Goal: Find specific page/section: Find specific page/section

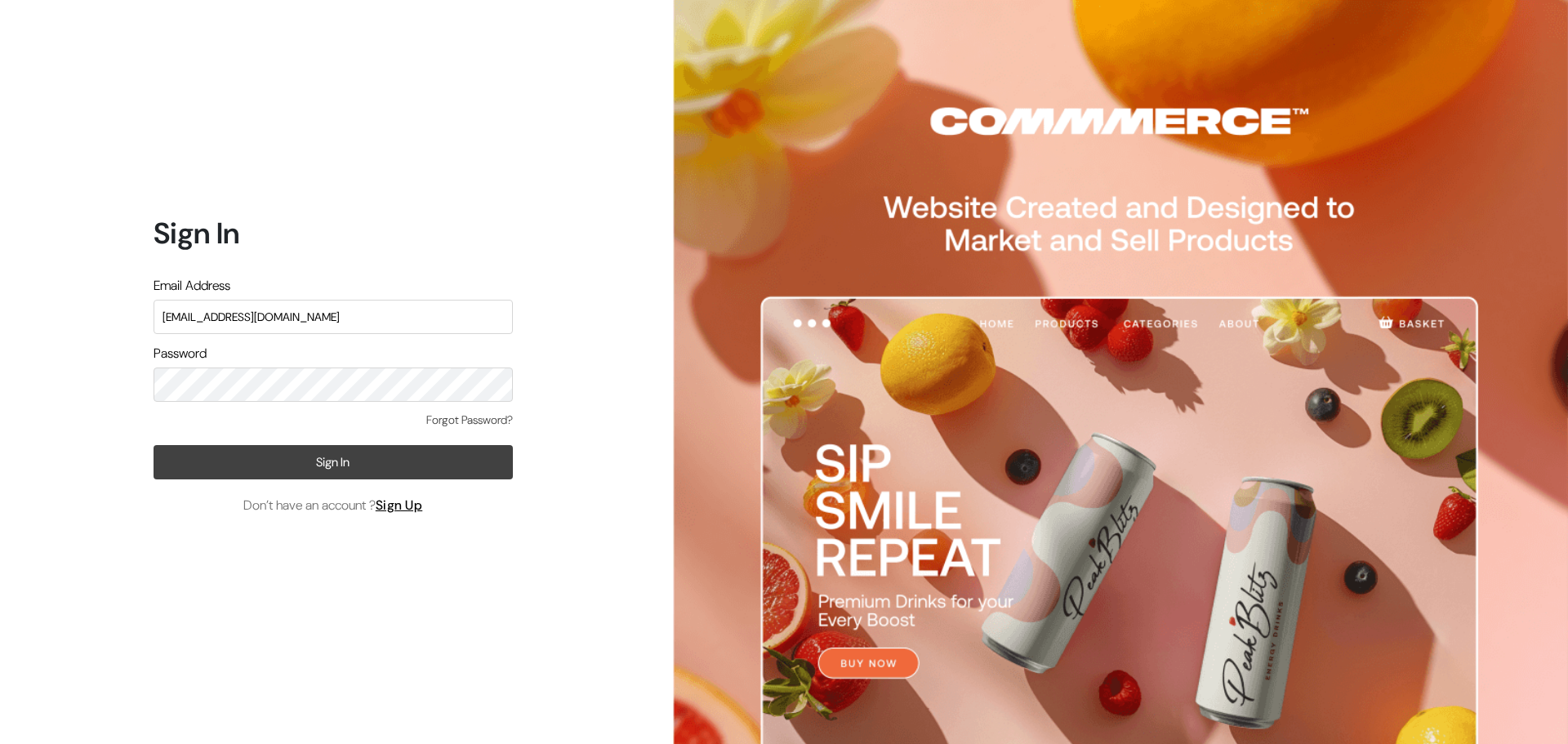
click at [324, 468] on button "Sign In" at bounding box center [333, 462] width 359 height 34
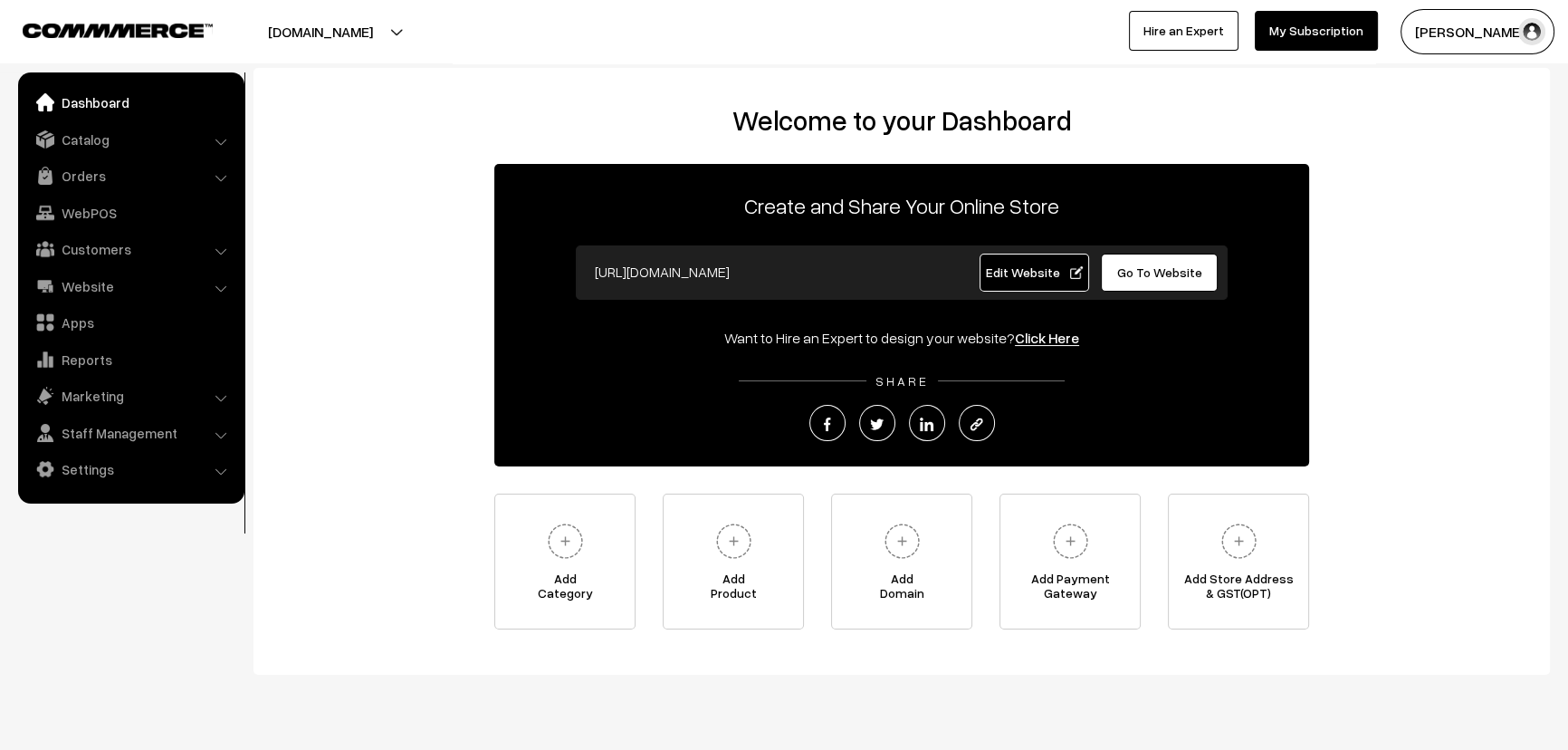
click at [1122, 273] on span "Go To Website" at bounding box center [1160, 272] width 85 height 16
click at [317, 28] on button "[DOMAIN_NAME]" at bounding box center [321, 32] width 232 height 46
click at [144, 135] on link "Catalog" at bounding box center [130, 139] width 215 height 33
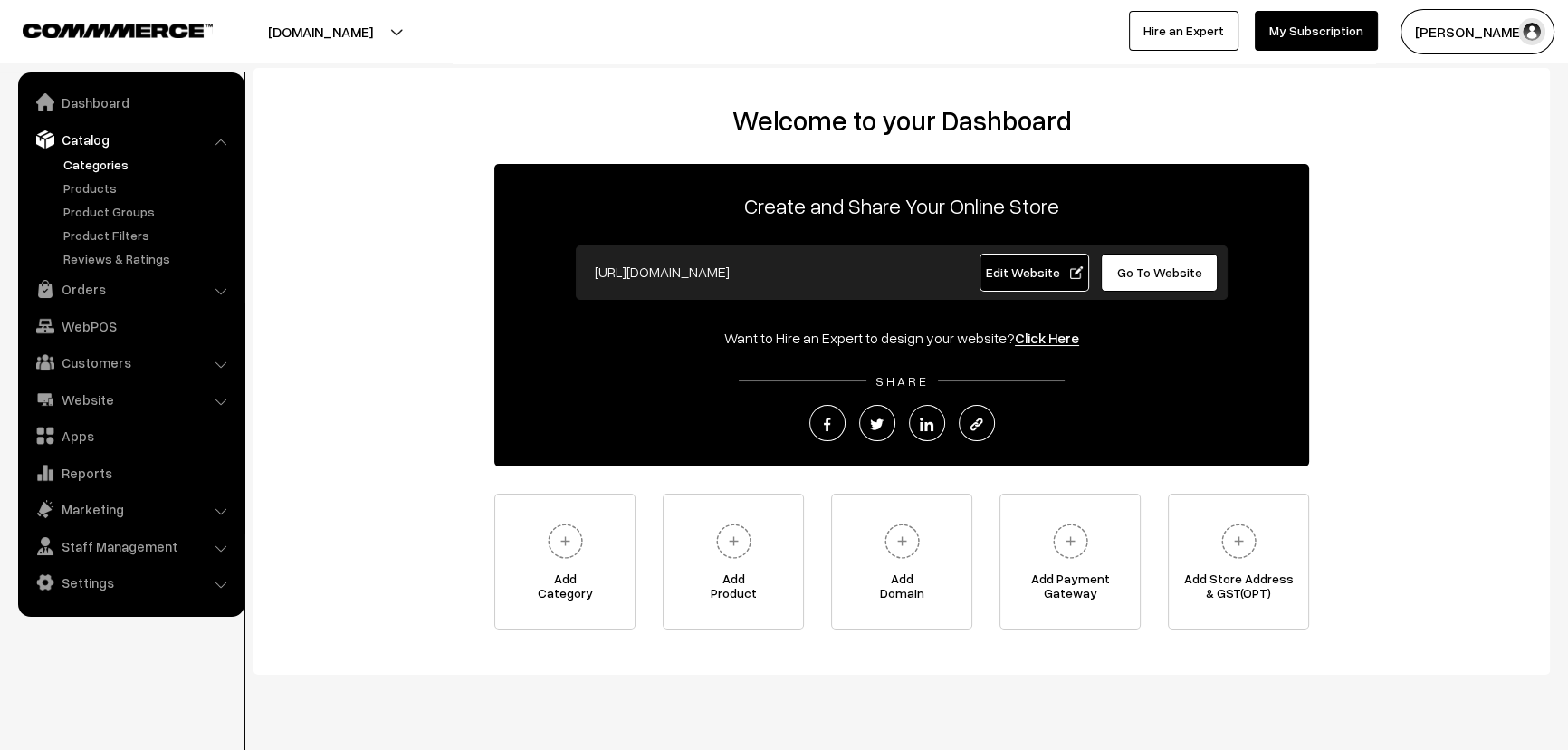
click at [107, 161] on link "Categories" at bounding box center [148, 163] width 179 height 19
